Goal: Information Seeking & Learning: Learn about a topic

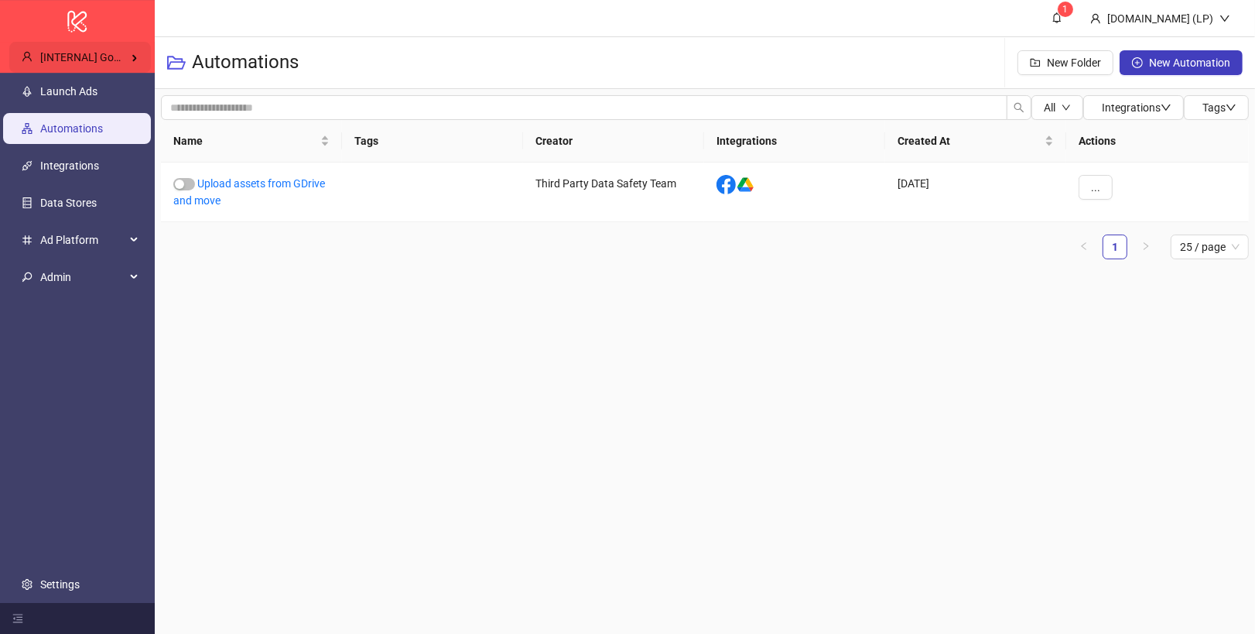
click at [93, 56] on span "[INTERNAL] Google Integration" at bounding box center [114, 57] width 149 height 12
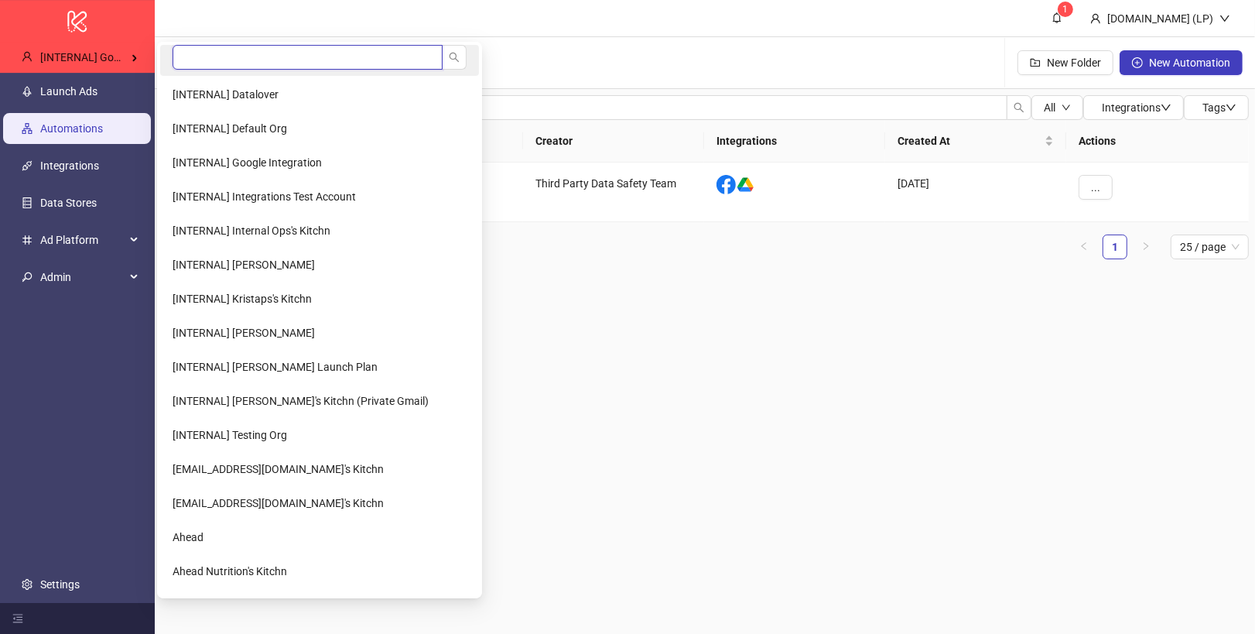
click at [283, 56] on input "search" at bounding box center [308, 57] width 270 height 25
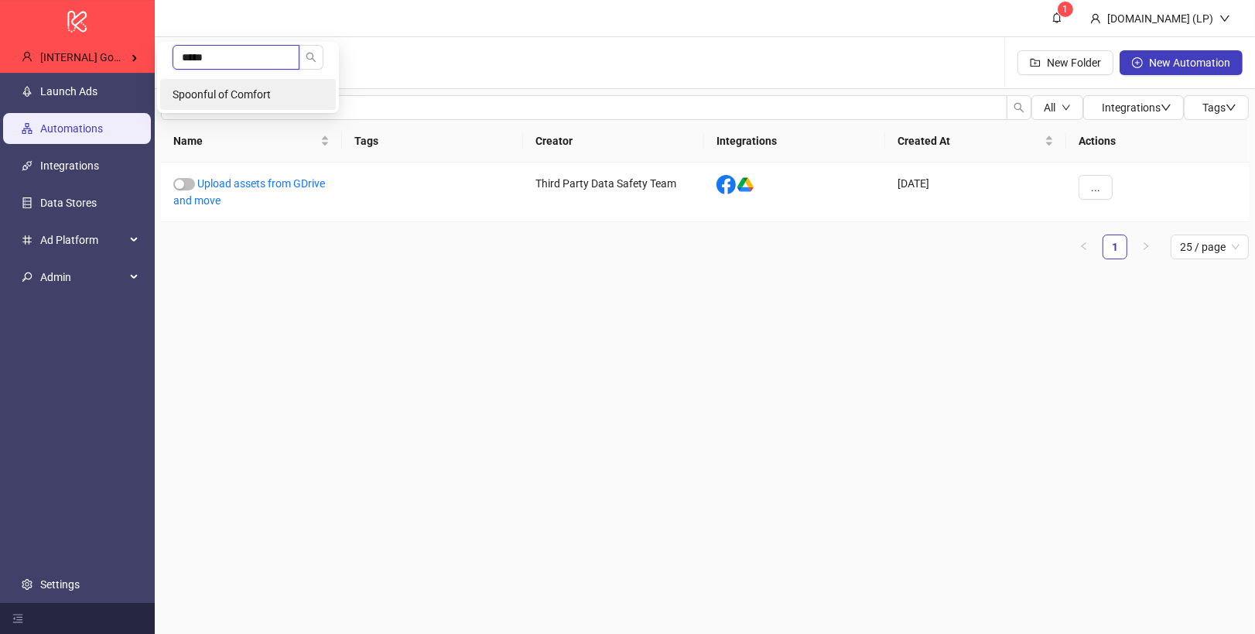
type input "*****"
click at [239, 90] on span "Spoonful of Comfort" at bounding box center [222, 94] width 98 height 12
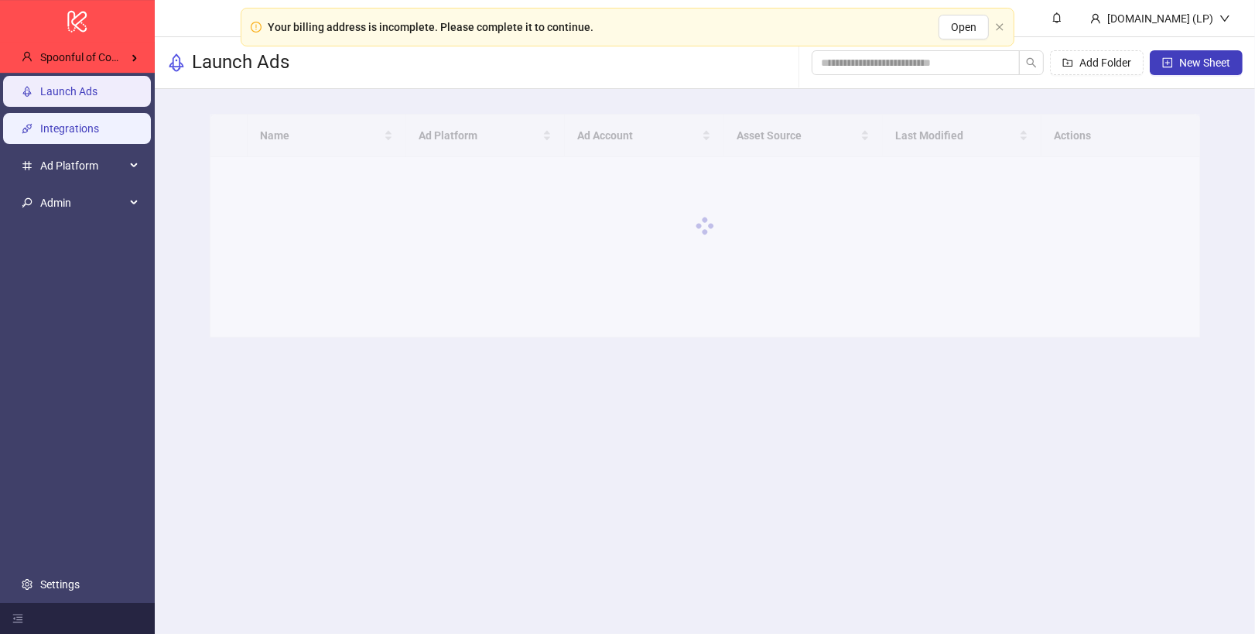
click at [75, 133] on link "Integrations" at bounding box center [69, 128] width 59 height 12
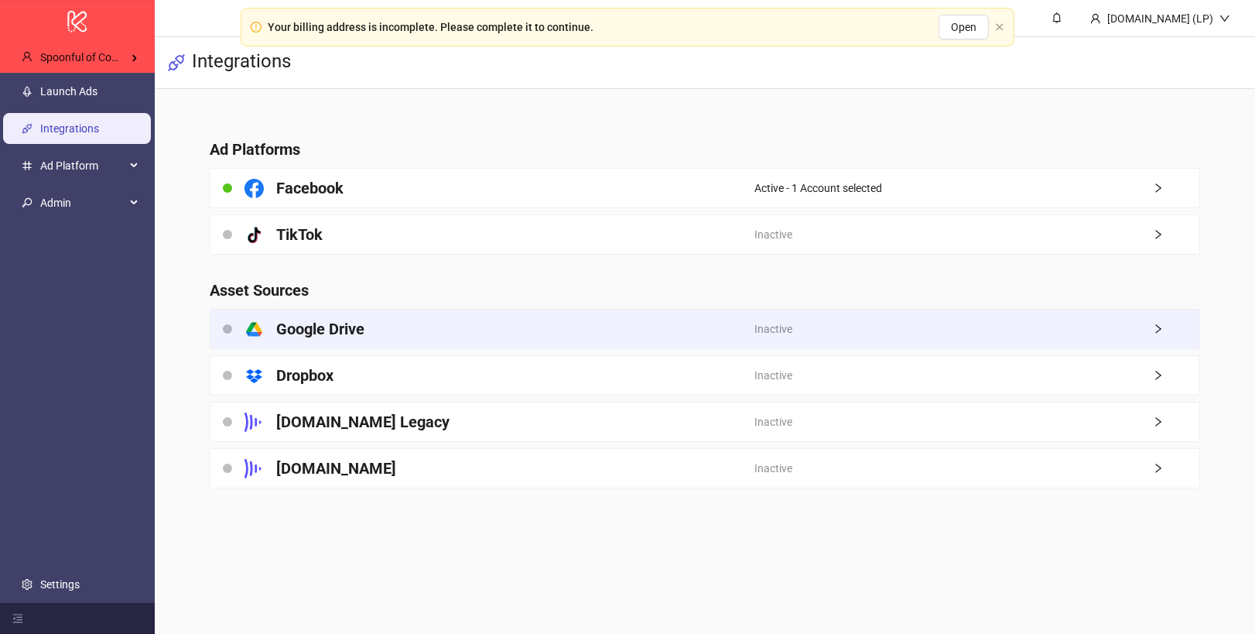
click at [474, 319] on div "platform/google_drive Google Drive" at bounding box center [482, 328] width 544 height 39
